Goal: Task Accomplishment & Management: Manage account settings

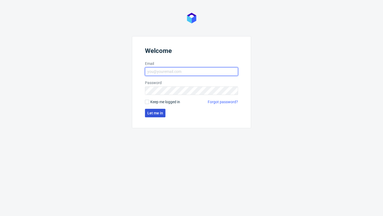
type input "sandra.beska@packhelp.com"
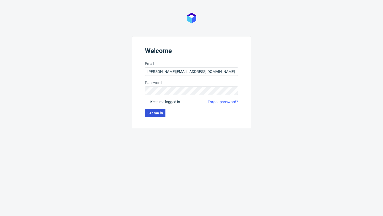
click at [159, 114] on span "Let me in" at bounding box center [155, 113] width 16 height 4
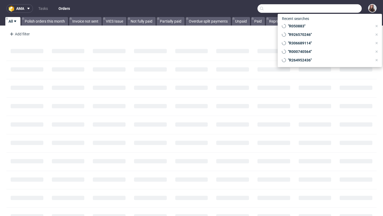
click at [336, 7] on input "text" at bounding box center [310, 8] width 104 height 9
paste input "R047994711"
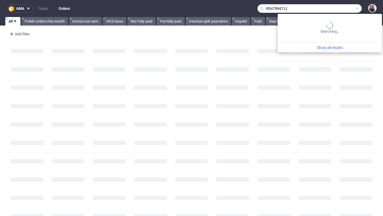
type input "R047994711"
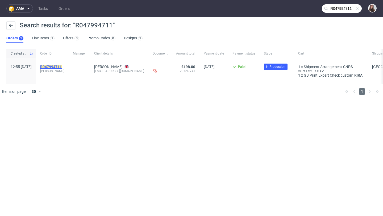
click at [62, 67] on mark "R047994711" at bounding box center [51, 67] width 22 height 4
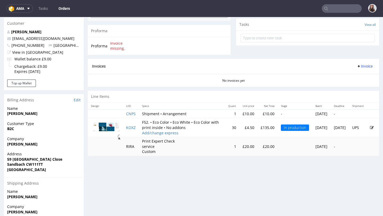
scroll to position [192, 0]
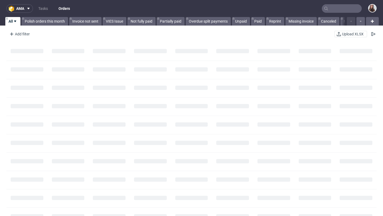
click at [336, 7] on input "text" at bounding box center [342, 8] width 40 height 9
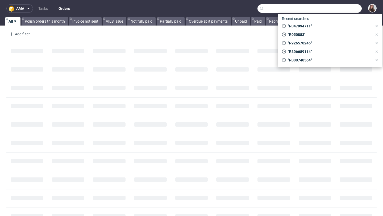
paste input "R423643843"
type input "R423643843"
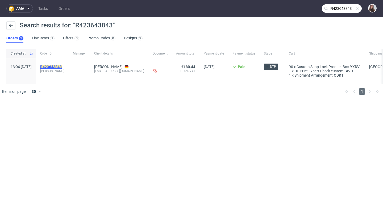
click at [62, 66] on mark "R423643843" at bounding box center [51, 67] width 22 height 4
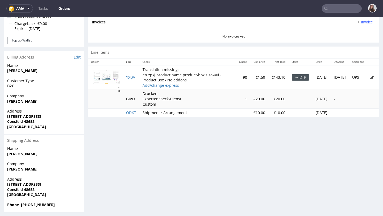
scroll to position [235, 0]
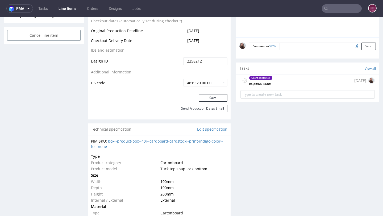
scroll to position [286, 0]
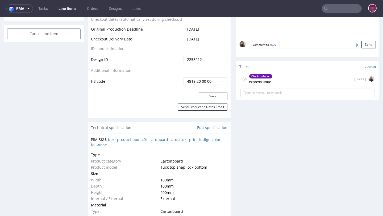
click at [275, 83] on div "Client contacted express issue 7 days ago" at bounding box center [308, 79] width 134 height 13
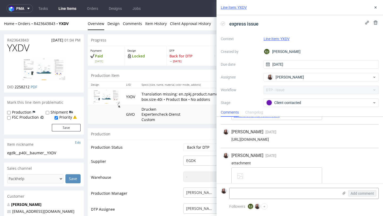
scroll to position [83, 0]
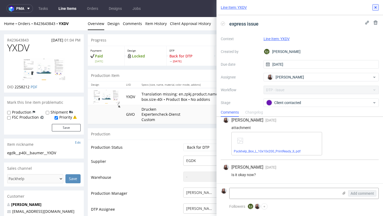
click at [375, 9] on icon at bounding box center [376, 7] width 4 height 4
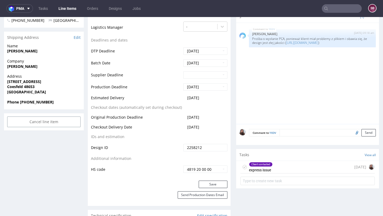
scroll to position [200, 0]
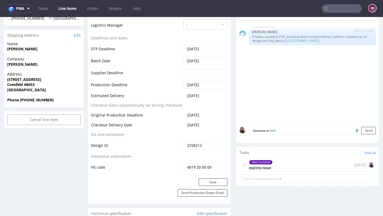
click at [282, 167] on div "Client contacted express issue 7 days ago" at bounding box center [308, 165] width 134 height 13
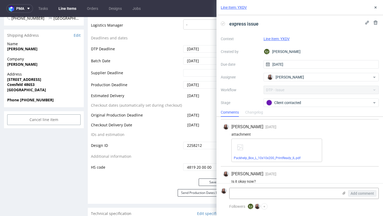
scroll to position [83, 0]
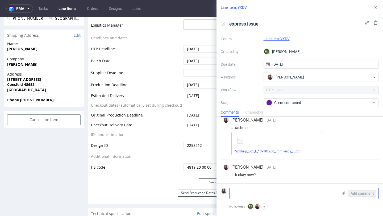
click at [264, 196] on textarea at bounding box center [284, 193] width 109 height 11
type textarea "T"
click at [374, 7] on icon at bounding box center [376, 7] width 4 height 4
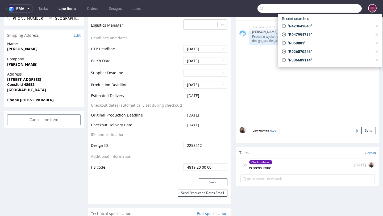
click at [332, 9] on input "text" at bounding box center [310, 8] width 104 height 9
paste input "R998765348"
type input "R998765348"
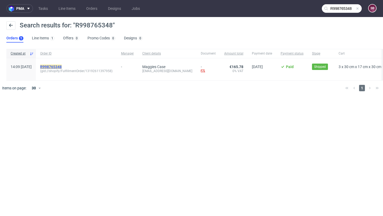
click at [62, 66] on mark "R998765348" at bounding box center [51, 67] width 22 height 4
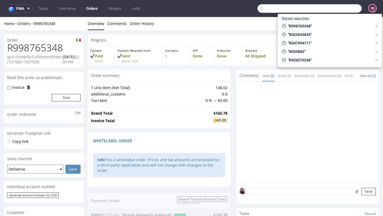
click at [334, 10] on input "text" at bounding box center [310, 8] width 104 height 9
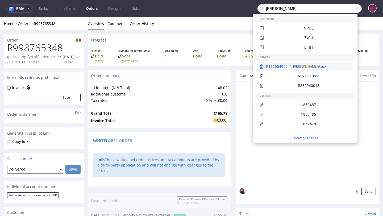
type input "hubert ol"
click at [303, 68] on span "Hubert Ol" at bounding box center [305, 67] width 24 height 4
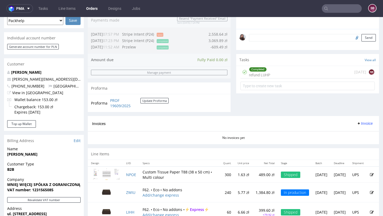
scroll to position [259, 0]
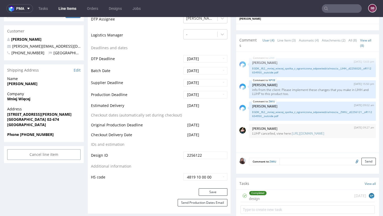
scroll to position [175, 0]
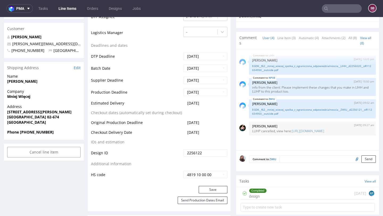
drag, startPoint x: 209, startPoint y: 133, endPoint x: 92, endPoint y: 132, distance: 117.4
click at [92, 132] on tr "Checkout Delivery Date 2025-09-18" at bounding box center [159, 134] width 137 height 10
copy tr "Checkout Delivery Date 2025-09-18"
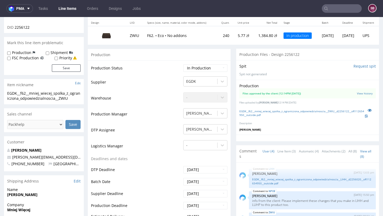
scroll to position [0, 0]
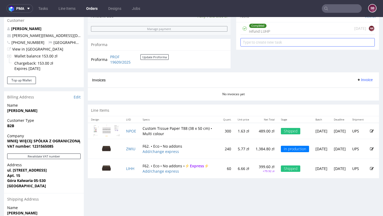
scroll to position [197, 0]
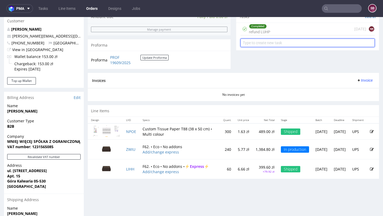
click at [290, 46] on input "text" at bounding box center [308, 43] width 134 height 9
type input "refund"
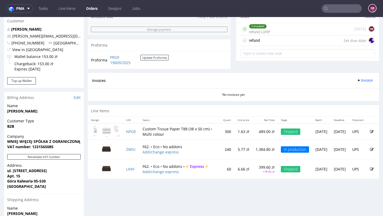
click at [269, 42] on div "refund Set due date" at bounding box center [308, 40] width 134 height 11
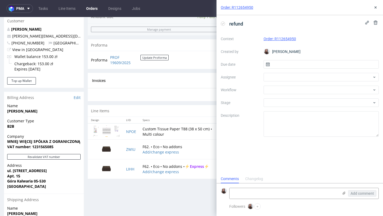
scroll to position [4, 0]
click at [281, 65] on input "text" at bounding box center [321, 64] width 115 height 9
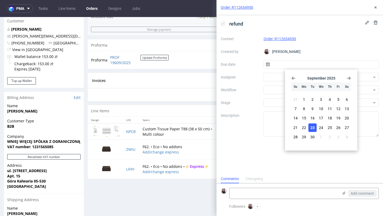
click at [313, 126] on span "23" at bounding box center [313, 127] width 4 height 5
type input "23/09/2025"
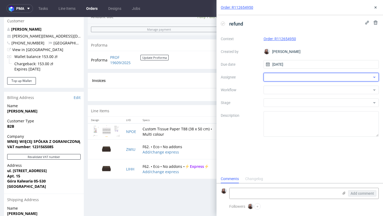
click at [291, 76] on div at bounding box center [321, 77] width 115 height 9
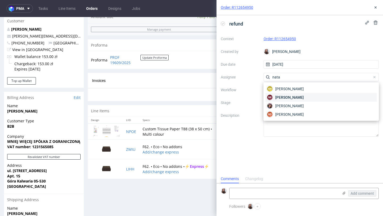
type input "nata"
click at [304, 98] on span "Natalia Kaczorowska" at bounding box center [289, 97] width 28 height 5
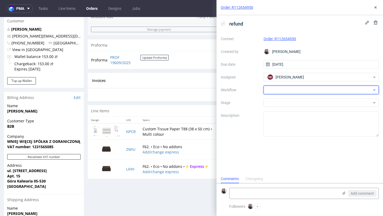
click at [292, 91] on div at bounding box center [321, 90] width 115 height 9
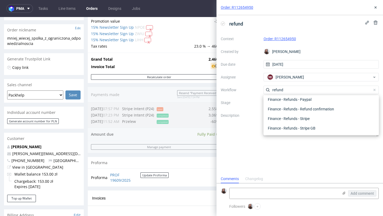
scroll to position [76, 0]
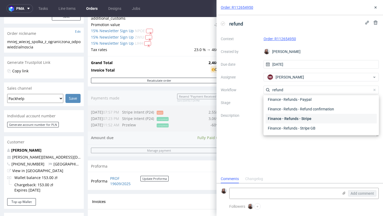
type input "refund"
click at [319, 117] on div "Finance - Refunds - Stripe" at bounding box center [321, 119] width 111 height 10
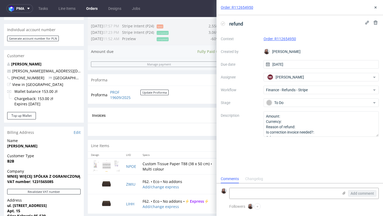
scroll to position [162, 0]
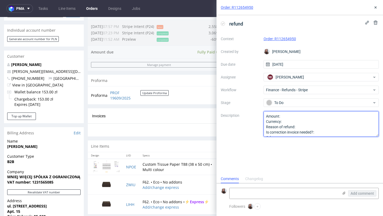
click at [298, 116] on textarea "Amount: Currency: Reason of refund: Is correction invoice needed?: Other:" at bounding box center [321, 124] width 115 height 26
type textarea "Amount: 79. Currency: Reason of refund: Is correction invoice needed?: Other:"
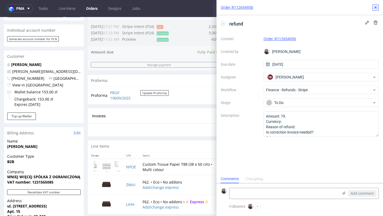
click at [377, 8] on icon at bounding box center [376, 7] width 4 height 4
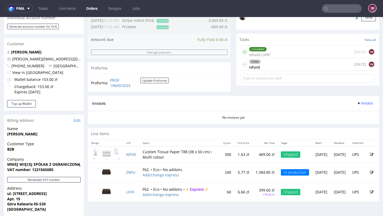
scroll to position [175, 0]
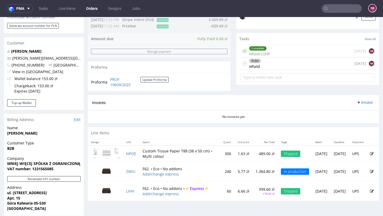
click at [319, 70] on div "To Do refund today NK" at bounding box center [308, 63] width 134 height 13
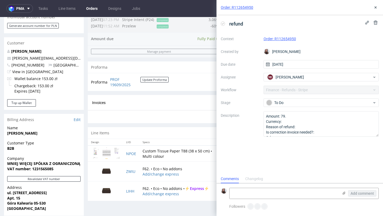
scroll to position [4, 0]
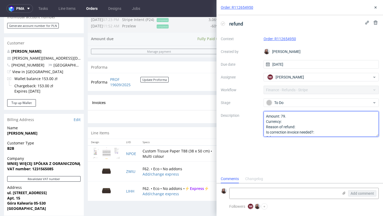
click at [297, 113] on textarea "Amount: 79. Currency: Reason of refund: Is correction invoice needed?: Other:" at bounding box center [321, 124] width 115 height 26
click at [298, 116] on textarea "Amount: 79. Currency: Reason of refund: Is correction invoice needed?: Other:" at bounding box center [321, 124] width 115 height 26
click at [293, 121] on textarea "Amount: 79. Currency: Reason of refund: Is correction invoice needed?: Other:" at bounding box center [321, 124] width 115 height 26
click at [304, 125] on textarea "Amount: 79. Currency: Reason of refund: Is correction invoice needed?: Other:" at bounding box center [321, 124] width 115 height 26
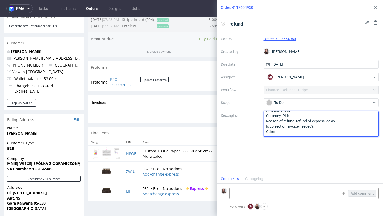
click at [323, 127] on textarea "Amount: 79. Currency: Reason of refund: Is correction invoice needed?: Other:" at bounding box center [321, 124] width 115 height 26
type textarea "Amount: 79.92 Currency: PLN Reason of refund: refund of express, delay Is corre…"
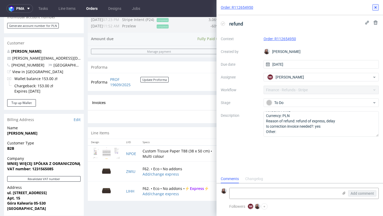
click at [377, 8] on icon at bounding box center [376, 7] width 4 height 4
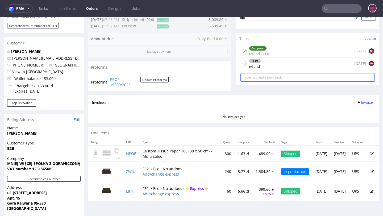
click at [330, 80] on input "text" at bounding box center [308, 77] width 134 height 9
type input "invoice correction"
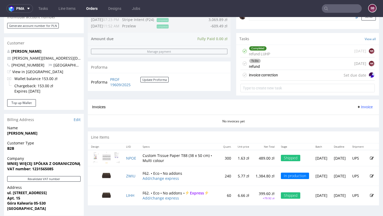
click at [313, 81] on div "invoice correction Set due date" at bounding box center [308, 75] width 134 height 11
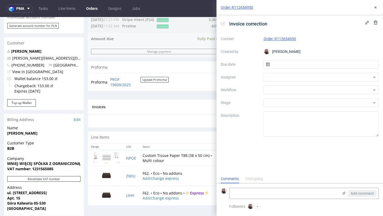
scroll to position [4, 0]
click at [295, 66] on input "text" at bounding box center [321, 64] width 115 height 9
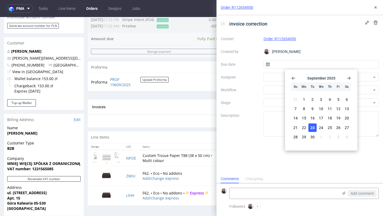
click at [310, 127] on button "23" at bounding box center [313, 127] width 8 height 9
type input "23/09/2025"
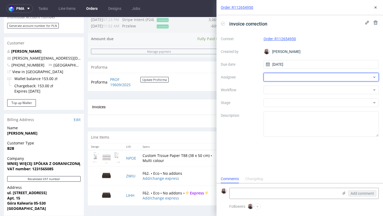
click at [295, 73] on div at bounding box center [321, 77] width 115 height 9
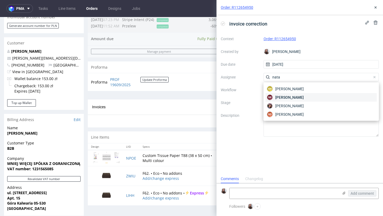
type input "nata"
click at [298, 98] on span "Natalia Kaczorowska" at bounding box center [289, 97] width 28 height 5
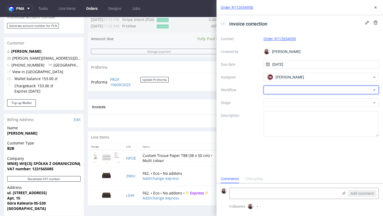
click at [290, 87] on div at bounding box center [321, 90] width 115 height 9
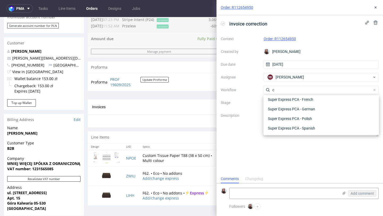
scroll to position [0, 0]
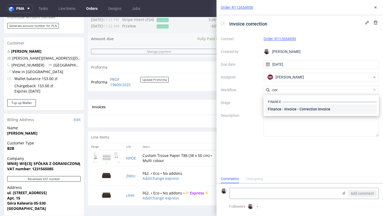
type input "cor"
click at [296, 109] on div "Finance - Invoice - Correction Invoice" at bounding box center [321, 109] width 111 height 10
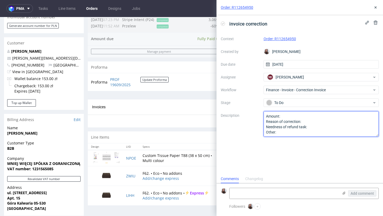
click at [289, 114] on textarea "Amount: Reason of correction: Needness of refund task: Other:" at bounding box center [321, 124] width 115 height 26
click at [331, 123] on textarea "Amount: Reason of correction: Needness of refund task: Other:" at bounding box center [321, 124] width 115 height 26
click at [323, 129] on textarea "Amount: Reason of correction: Needness of refund task: Other:" at bounding box center [321, 124] width 115 height 26
click at [296, 117] on textarea "Amount: Reason of correction: Needness of refund task: Other:" at bounding box center [321, 124] width 115 height 26
type textarea "Amount: Reason of correction: refund - express due to delay Needness of refund …"
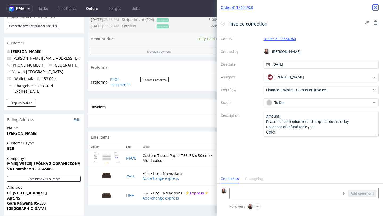
click at [374, 7] on icon at bounding box center [376, 7] width 4 height 4
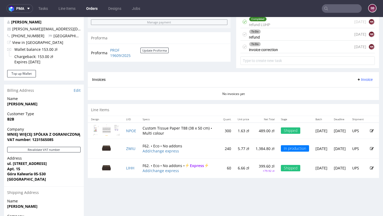
scroll to position [205, 0]
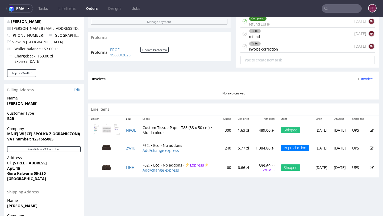
click at [315, 53] on div "To Do invoice correction today NK" at bounding box center [308, 46] width 134 height 13
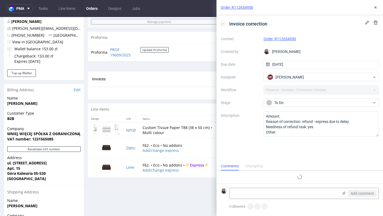
scroll to position [4, 0]
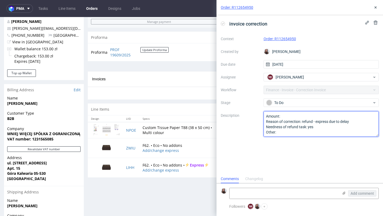
click at [292, 112] on textarea "Amount: Reason of correction: refund - express due to delay Needness of refund …" at bounding box center [321, 124] width 115 height 26
click at [290, 115] on textarea "Amount: Reason of correction: refund - express due to delay Needness of refund …" at bounding box center [321, 124] width 115 height 26
type textarea "Amount: 2380,48 pln Reason of correction: refund - express due to delay Neednes…"
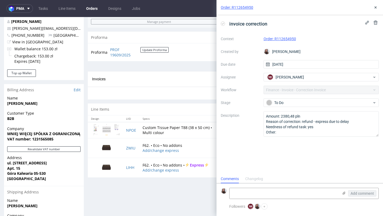
click at [372, 8] on div "Order: R112654950" at bounding box center [300, 7] width 167 height 15
click at [377, 7] on icon at bounding box center [376, 7] width 4 height 4
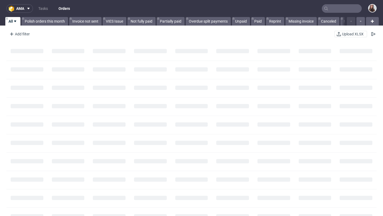
click at [332, 10] on input "text" at bounding box center [342, 8] width 40 height 9
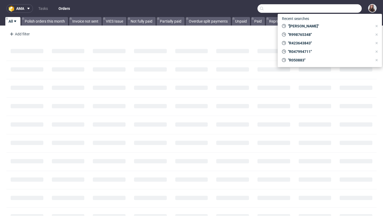
paste input "R604561786."
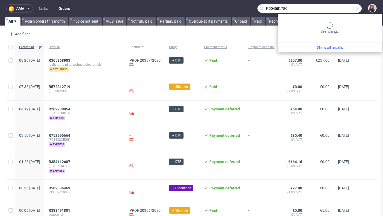
type input "R604561786"
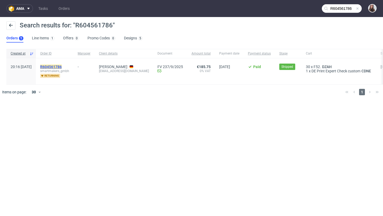
click at [62, 65] on mark "R604561786" at bounding box center [51, 67] width 22 height 4
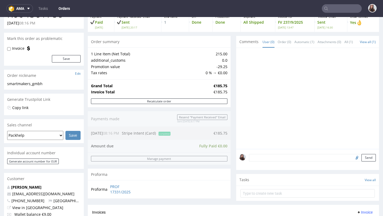
scroll to position [34, 0]
click at [249, 197] on input "text" at bounding box center [308, 193] width 134 height 9
type input "refund"
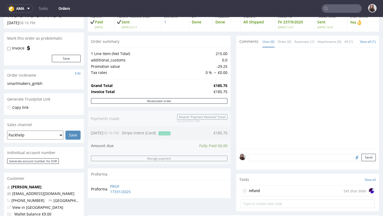
click at [316, 192] on div "refund Set due date" at bounding box center [308, 191] width 134 height 11
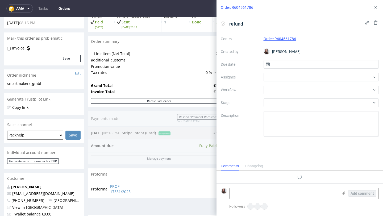
scroll to position [4, 0]
click at [295, 63] on input "text" at bounding box center [321, 64] width 115 height 9
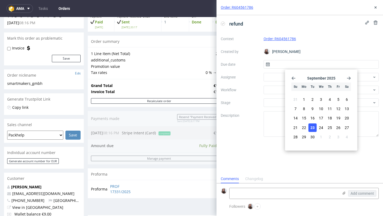
click at [311, 126] on span "23" at bounding box center [313, 127] width 4 height 5
type input "23/09/2025"
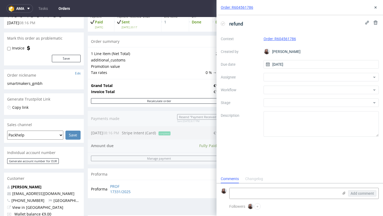
click at [303, 73] on div "Context Order: R604561786 Created by Sandra Beśka Due date 23/09/2025 Assignee …" at bounding box center [300, 86] width 158 height 102
click at [303, 77] on div at bounding box center [321, 77] width 115 height 9
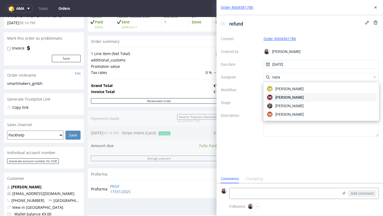
type input "nata"
click at [322, 97] on div "NK Natalia Kaczorowska" at bounding box center [321, 97] width 111 height 9
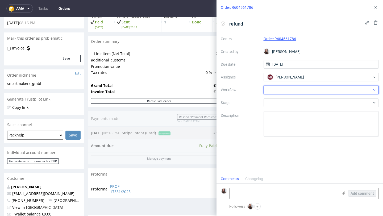
click at [309, 88] on div at bounding box center [321, 90] width 115 height 9
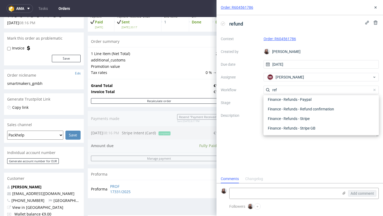
scroll to position [29, 0]
type input "refun"
click at [306, 118] on div "Finance - Refunds - Stripe" at bounding box center [321, 119] width 111 height 10
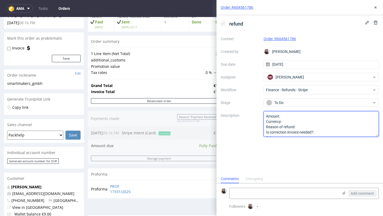
click at [291, 117] on textarea "Amount: Currency: Reason of refund: Is correction invoice needed?: Other:" at bounding box center [321, 124] width 115 height 26
click at [290, 122] on textarea "Amount: Currency: Reason of refund: Is correction invoice needed?: Other:" at bounding box center [321, 124] width 115 height 26
click at [307, 125] on textarea "Amount: Currency: Reason of refund: Is correction invoice needed?: Other:" at bounding box center [321, 124] width 115 height 26
paste textarea "the print quality does not meet our expectations."
click at [372, 126] on textarea "Amount: Currency: euro Reason of refund: complaint Is correction invoice needed…" at bounding box center [321, 124] width 115 height 26
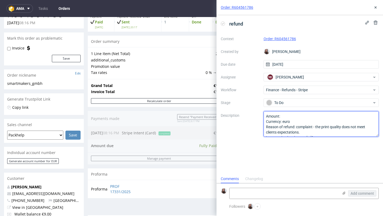
click at [314, 133] on textarea "Amount: Currency: euro Reason of refund: complaint Is correction invoice needed…" at bounding box center [321, 124] width 115 height 26
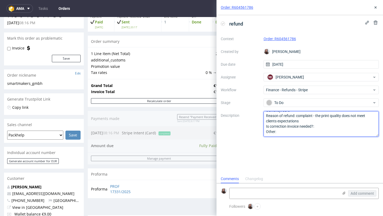
click at [271, 119] on textarea "Amount: Currency: euro Reason of refund: complaint Is correction invoice needed…" at bounding box center [321, 124] width 115 height 26
click at [0, 0] on lt-span "clien t's" at bounding box center [0, 0] width 0 height 0
click at [318, 127] on textarea "Amount: Currency: euro Reason of refund: complaint Is correction invoice needed…" at bounding box center [321, 124] width 115 height 26
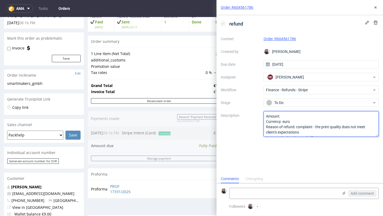
click at [288, 119] on textarea "Amount: Currency: euro Reason of refund: complaint Is correction invoice needed…" at bounding box center [321, 124] width 115 height 26
type textarea "Amount: Currency: euro Reason of refund: complaint - the print quality does not…"
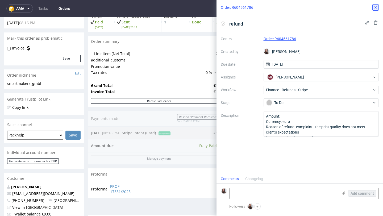
click at [377, 6] on icon at bounding box center [376, 7] width 4 height 4
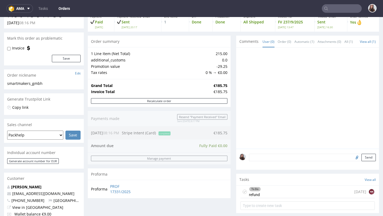
click at [284, 195] on div "To Do refund today NK" at bounding box center [308, 192] width 134 height 13
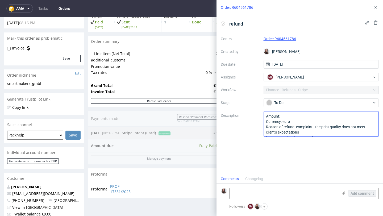
scroll to position [4, 0]
click at [293, 116] on textarea "Amount: Currency: euro Reason of refund: complaint - the print quality does not…" at bounding box center [321, 124] width 115 height 26
click at [281, 116] on textarea "Amount: Currency: euro Reason of refund: complaint - the print quality does not…" at bounding box center [321, 124] width 115 height 26
type textarea "Amount: 37,15 Currency: euro Reason of refund: complaint - the print quality do…"
click at [376, 9] on icon at bounding box center [376, 7] width 4 height 4
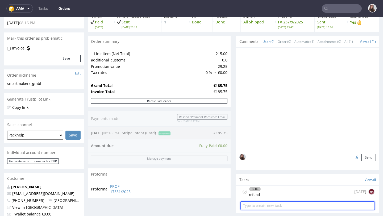
click at [280, 207] on input "text" at bounding box center [308, 205] width 134 height 9
type input "invoice correction"
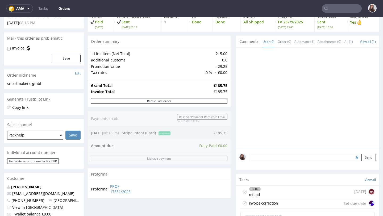
click at [270, 206] on div "invoice correction" at bounding box center [263, 203] width 29 height 6
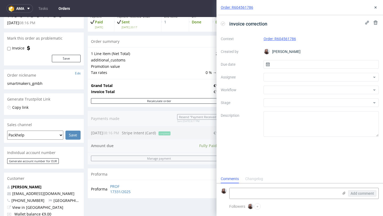
scroll to position [4, 0]
click at [293, 61] on input "text" at bounding box center [321, 64] width 115 height 9
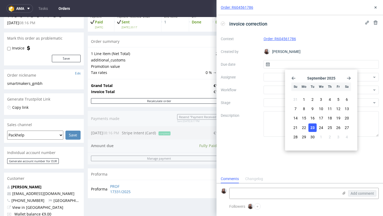
click at [312, 126] on span "23" at bounding box center [313, 127] width 4 height 5
type input "23/09/2025"
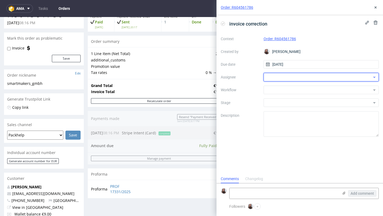
click at [299, 75] on div at bounding box center [321, 77] width 115 height 9
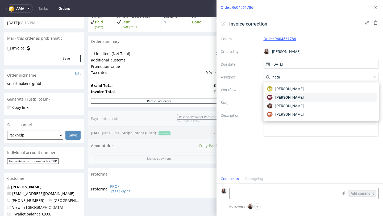
type input "nata"
click at [288, 98] on span "Natalia Kaczorowska" at bounding box center [289, 97] width 28 height 5
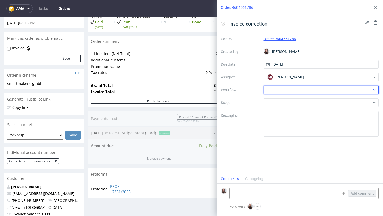
click at [286, 90] on div at bounding box center [321, 90] width 115 height 9
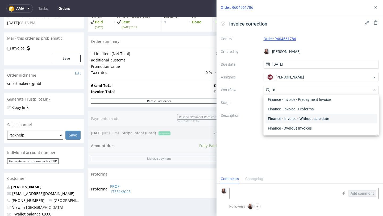
scroll to position [199, 0]
type input "i"
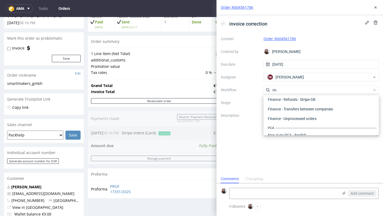
scroll to position [0, 0]
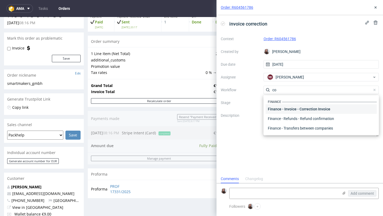
type input "co"
click at [307, 107] on div "Finance - Invoice - Correction Invoice" at bounding box center [321, 109] width 111 height 10
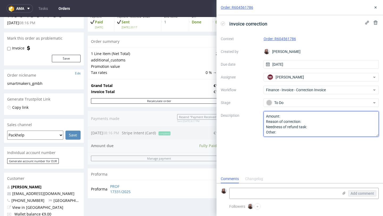
click at [296, 117] on textarea "Amount: Reason of correction: Needness of refund task: Other:" at bounding box center [321, 124] width 115 height 26
click at [315, 123] on textarea "Amount: Reason of correction: Needness of refund task: Other:" at bounding box center [321, 124] width 115 height 26
click at [316, 127] on textarea "Amount: Reason of correction: Needness of refund task: Other:" at bounding box center [321, 124] width 115 height 26
type textarea "Amount: 148,6 Reason of correction: refund Needness of refund task: yes Other:"
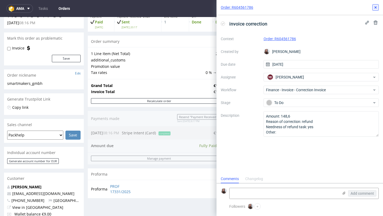
click at [375, 8] on use at bounding box center [376, 7] width 2 height 2
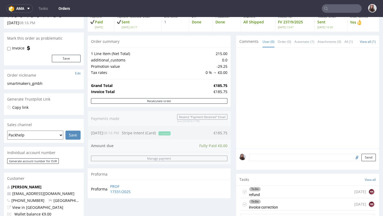
scroll to position [0, 0]
click at [276, 194] on div "To Do refund today NK" at bounding box center [308, 192] width 134 height 13
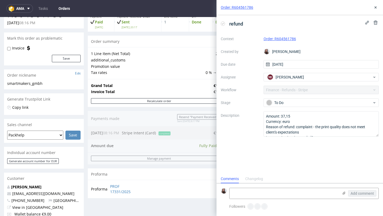
scroll to position [4, 0]
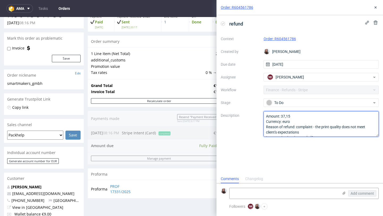
drag, startPoint x: 315, startPoint y: 131, endPoint x: 297, endPoint y: 129, distance: 17.8
click at [297, 129] on textarea "Amount: 37,15 Currency: euro Reason of refund: complaint - the print quality do…" at bounding box center [321, 124] width 115 height 26
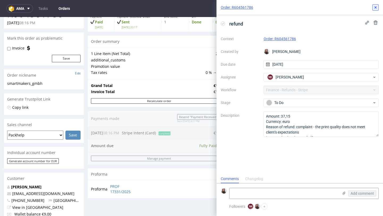
click at [376, 8] on icon at bounding box center [376, 7] width 4 height 4
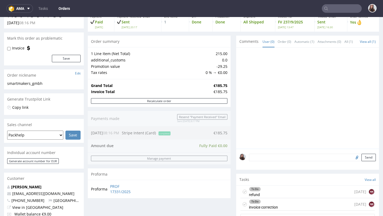
click at [285, 209] on div "To Do invoice correction today NK" at bounding box center [308, 204] width 134 height 13
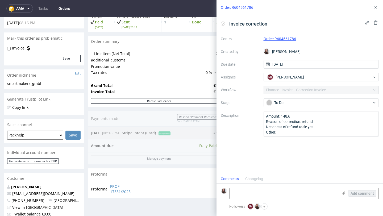
scroll to position [4, 0]
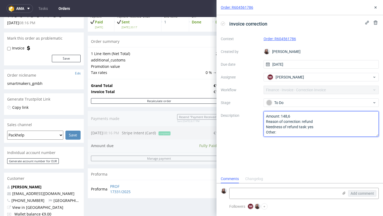
click at [319, 122] on textarea "Amount: 148,6 Reason of correction: refund Needness of refund task: yes Other:" at bounding box center [321, 124] width 115 height 26
paste textarea "omplaint - the print quality does not meet client's expectations"
click at [317, 121] on textarea "Amount: 148,6 Reason of correction: refund Needness of refund task: yes Other:" at bounding box center [321, 124] width 115 height 26
click at [312, 115] on textarea "Amount: 148,6 Reason of correction: refund Needness of refund task: yes Other:" at bounding box center [321, 124] width 115 height 26
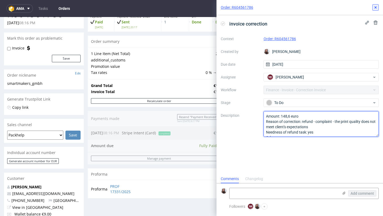
type textarea "Amount: 148,6 euro Reason of correction: refund - complaint - the print quality…"
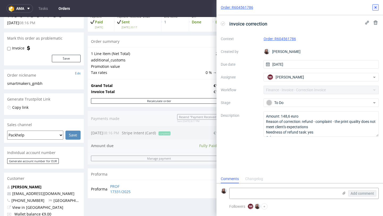
click at [375, 7] on use at bounding box center [376, 7] width 2 height 2
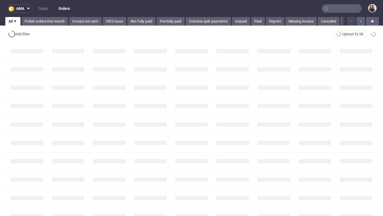
click at [332, 9] on input "text" at bounding box center [342, 8] width 40 height 9
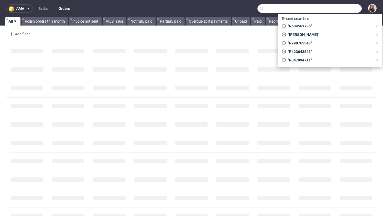
paste input "R128282839"
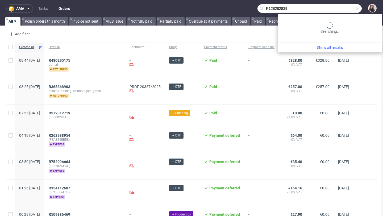
type input "R128282839"
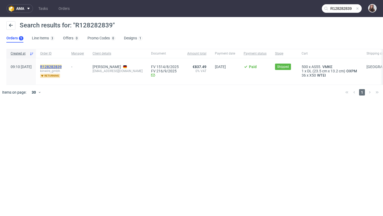
click at [62, 67] on mark "R128282839" at bounding box center [51, 67] width 22 height 4
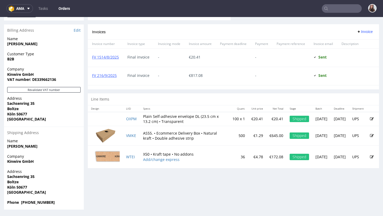
scroll to position [259, 0]
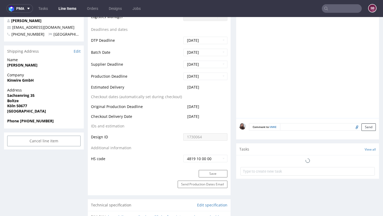
scroll to position [208, 0]
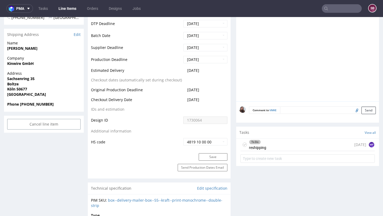
click at [258, 142] on div "To Do" at bounding box center [254, 142] width 11 height 4
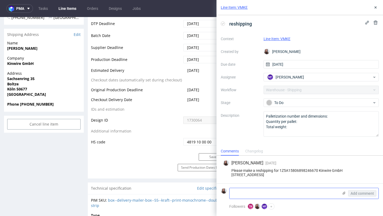
click at [262, 192] on textarea at bounding box center [284, 193] width 109 height 11
drag, startPoint x: 292, startPoint y: 195, endPoint x: 224, endPoint y: 196, distance: 67.3
click at [224, 196] on div "When the client can expect Add comment" at bounding box center [300, 193] width 158 height 11
type textarea "When the client can expect"
drag, startPoint x: 285, startPoint y: 193, endPoint x: 230, endPoint y: 194, distance: 55.1
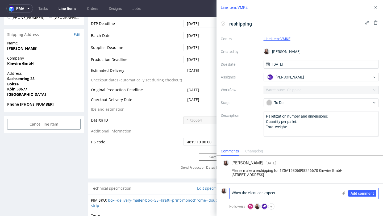
click at [230, 194] on textarea "When the client can expect" at bounding box center [284, 193] width 109 height 11
click at [375, 10] on button at bounding box center [376, 7] width 6 height 6
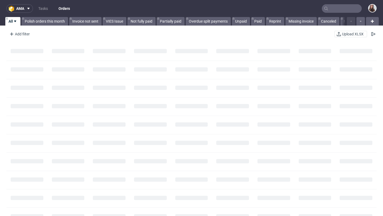
click at [339, 7] on input "text" at bounding box center [342, 8] width 40 height 9
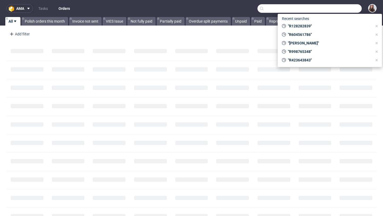
paste input "R807452961"
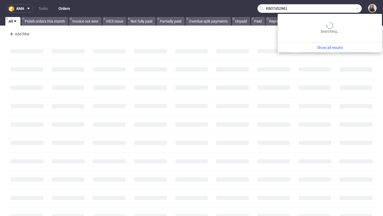
type input "R807452961"
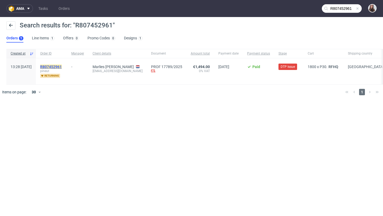
click at [62, 69] on mark "R807452961" at bounding box center [51, 67] width 22 height 4
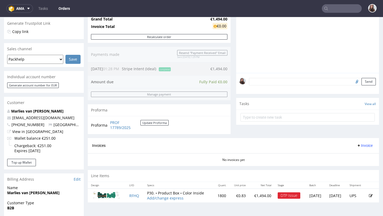
scroll to position [149, 0]
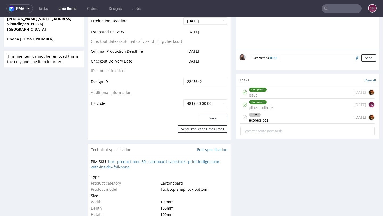
scroll to position [259, 0]
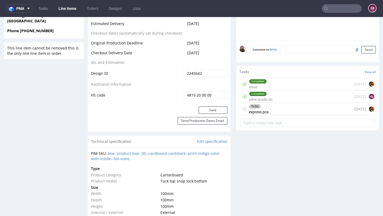
click at [269, 115] on div "To Do express pca [DATE]" at bounding box center [308, 109] width 134 height 13
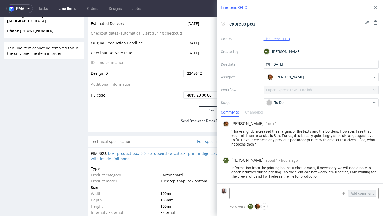
scroll to position [150, 0]
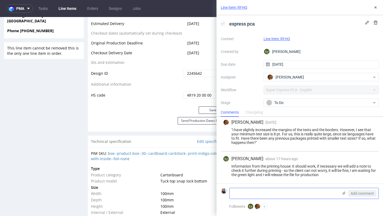
click at [276, 194] on textarea at bounding box center [284, 193] width 109 height 11
paste textarea "Only one text is smaller [PERSON_NAME] 6 pt. But we’ll take that chance. Can yo…"
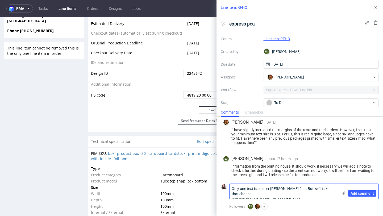
scroll to position [0, 0]
type textarea "Only one text is smaller dan 6 pt. But we’ll take that chance. Can you make it …"
click at [354, 192] on span "Add comment" at bounding box center [362, 194] width 23 height 4
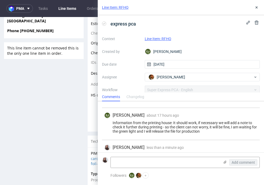
scroll to position [178, 0]
click at [226, 163] on use at bounding box center [225, 162] width 3 height 3
click at [0, 0] on input "file" at bounding box center [0, 0] width 0 height 0
click at [222, 164] on div "Add comment" at bounding box center [240, 162] width 40 height 11
click at [224, 164] on icon at bounding box center [225, 162] width 4 height 4
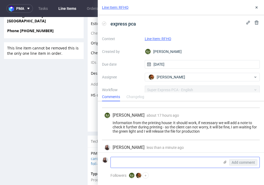
click at [0, 0] on input "file" at bounding box center [0, 0] width 0 height 0
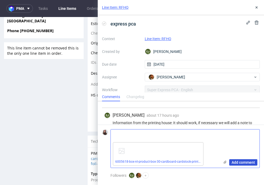
click at [242, 164] on span "Add comment" at bounding box center [243, 163] width 23 height 4
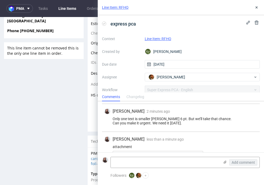
scroll to position [240, 0]
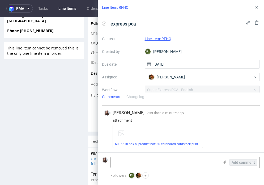
click at [164, 39] on link "Line Item: RFHQ" at bounding box center [158, 39] width 27 height 4
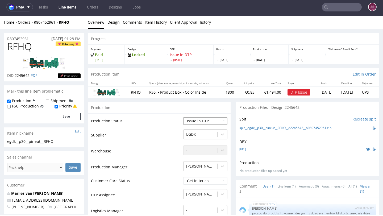
click at [192, 119] on select "Waiting for Artwork Waiting for Diecut Waiting for Mockup Waiting for DTP Waiti…" at bounding box center [205, 120] width 44 height 7
select select "back_for_dtp"
click at [183, 117] on select "Waiting for Artwork Waiting for Diecut Waiting for Mockup Waiting for DTP Waiti…" at bounding box center [205, 120] width 44 height 7
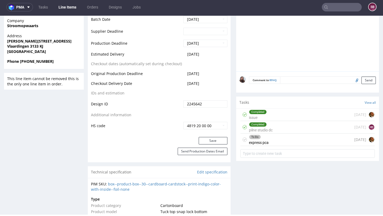
scroll to position [228, 0]
click at [213, 141] on button "Save" at bounding box center [213, 140] width 29 height 7
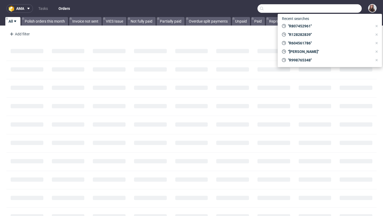
click at [337, 6] on input "text" at bounding box center [310, 8] width 104 height 9
paste input "R183419681"
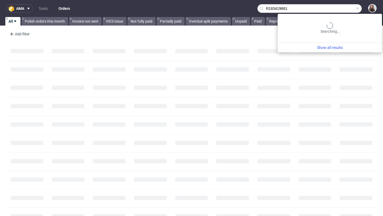
type input "R183419681"
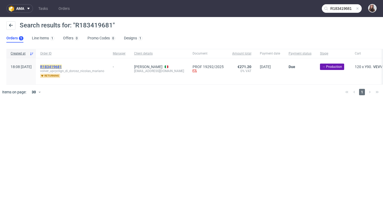
click at [62, 68] on mark "R183419681" at bounding box center [51, 67] width 22 height 4
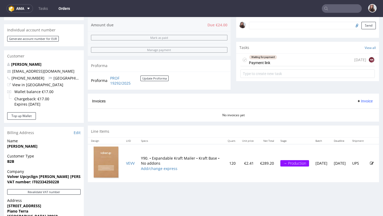
scroll to position [165, 0]
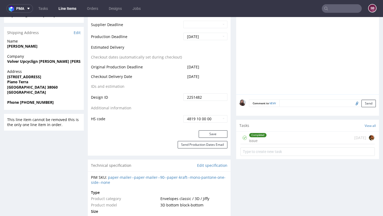
scroll to position [246, 0]
click at [263, 135] on div "Completed" at bounding box center [257, 135] width 17 height 4
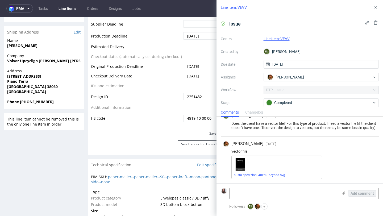
scroll to position [163, 0]
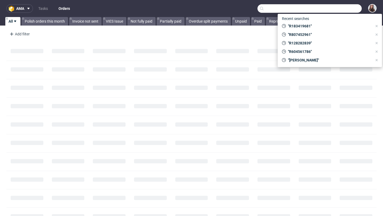
click at [335, 11] on input "text" at bounding box center [310, 8] width 104 height 9
paste input "R365765698"
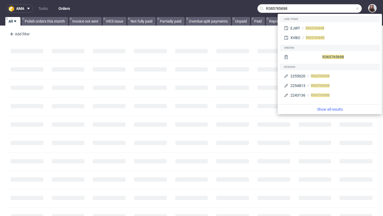
type input "R365765698"
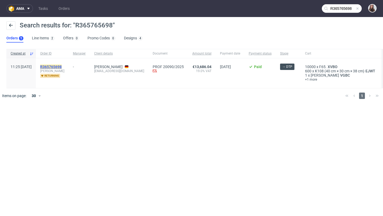
click at [62, 66] on mark "R365765698" at bounding box center [51, 67] width 22 height 4
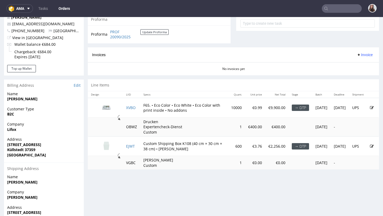
scroll to position [210, 0]
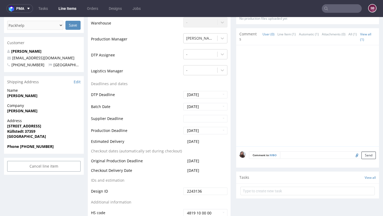
scroll to position [168, 0]
